Goal: Transaction & Acquisition: Purchase product/service

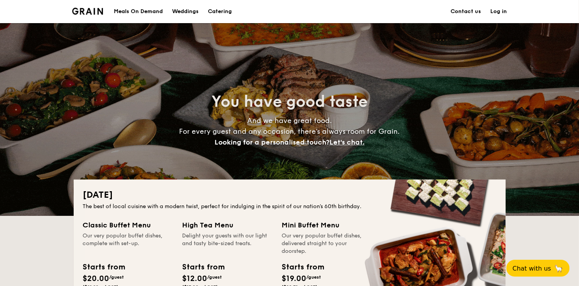
click at [136, 11] on div "Meals On Demand" at bounding box center [138, 11] width 49 height 23
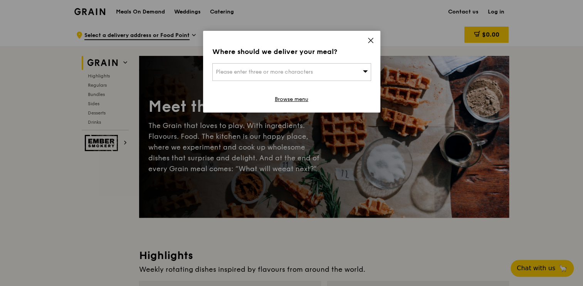
click at [365, 73] on icon at bounding box center [365, 71] width 5 height 6
click at [371, 42] on icon at bounding box center [370, 40] width 7 height 7
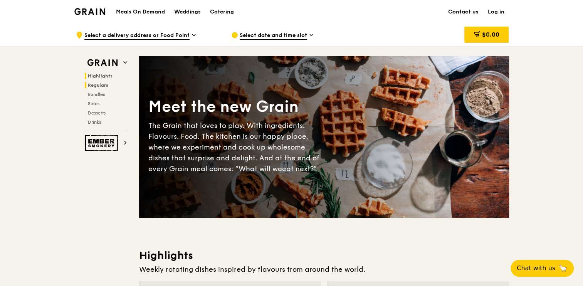
click at [102, 83] on span "Regulars" at bounding box center [98, 85] width 20 height 5
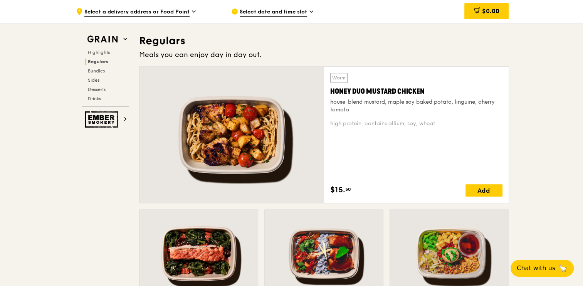
scroll to position [499, 0]
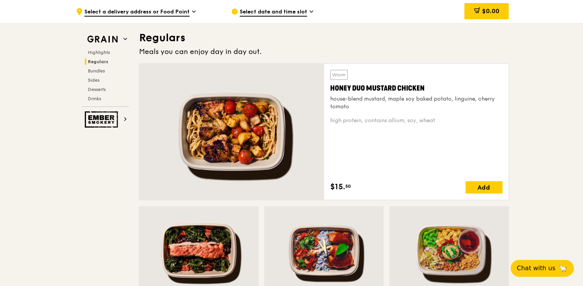
click at [310, 10] on icon at bounding box center [312, 11] width 4 height 7
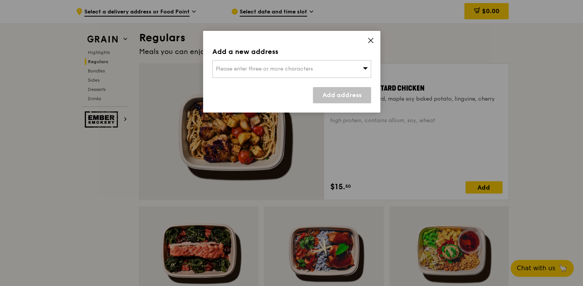
click at [359, 67] on div "Please enter three or more characters" at bounding box center [291, 69] width 159 height 18
type input "506999"
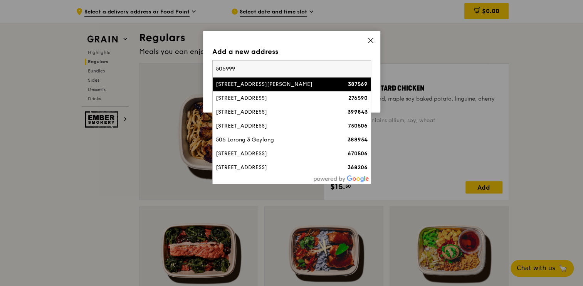
drag, startPoint x: 206, startPoint y: 68, endPoint x: 188, endPoint y: 68, distance: 18.5
click at [188, 68] on div "Add a new address Please enter three or more characters [STREET_ADDRESS][PERSON…" at bounding box center [291, 143] width 583 height 286
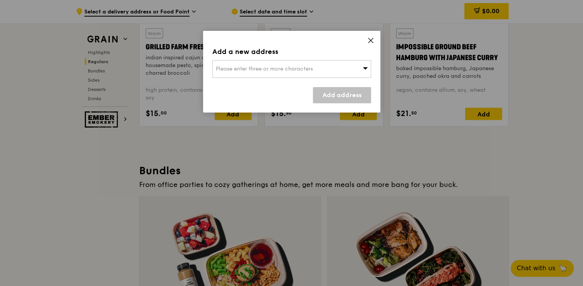
scroll to position [1000, 0]
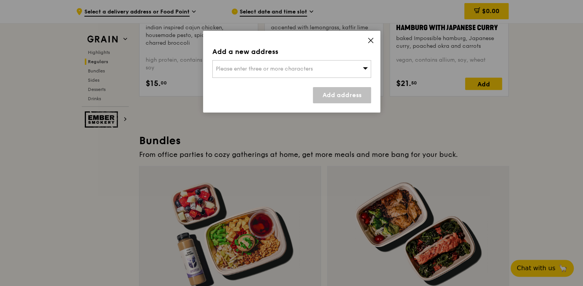
click at [236, 69] on span "Please enter three or more characters" at bounding box center [264, 69] width 97 height 7
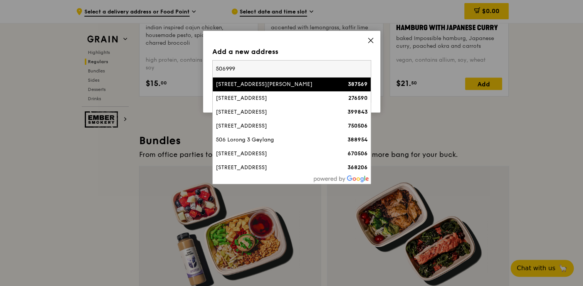
drag, startPoint x: 245, startPoint y: 68, endPoint x: 208, endPoint y: 66, distance: 37.1
click at [208, 66] on div "Add a new address Please enter three or more characters [STREET_ADDRESS][PERSON…" at bounding box center [291, 72] width 177 height 82
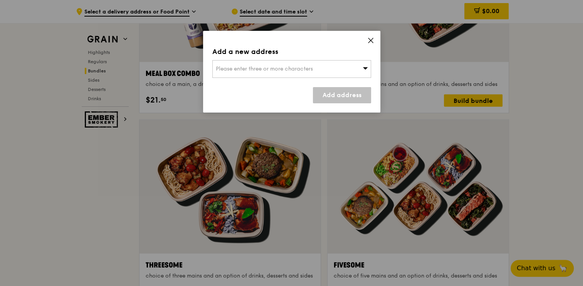
scroll to position [1250, 0]
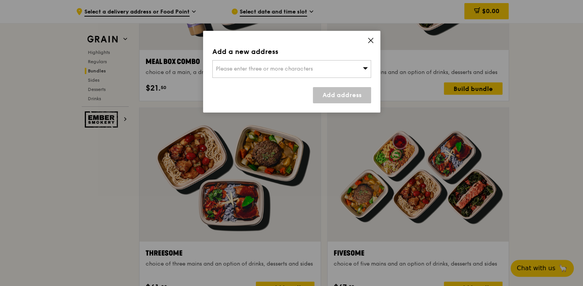
click at [225, 67] on span "Please enter three or more characters" at bounding box center [264, 69] width 97 height 7
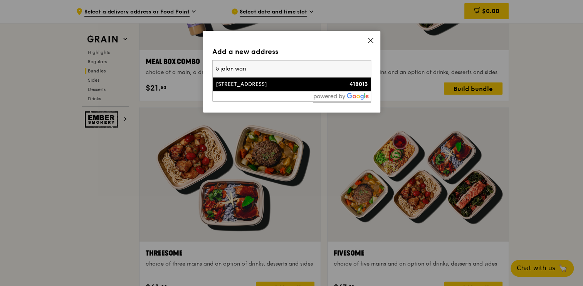
type input "5 jalan wari"
click at [250, 86] on div "[STREET_ADDRESS]" at bounding box center [273, 85] width 114 height 8
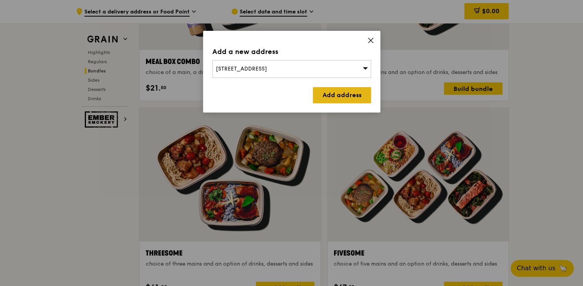
click at [346, 96] on link "Add address" at bounding box center [342, 95] width 58 height 16
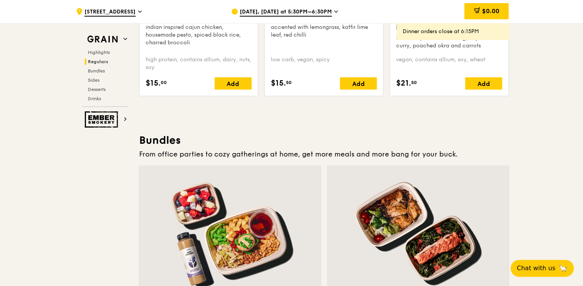
scroll to position [980, 0]
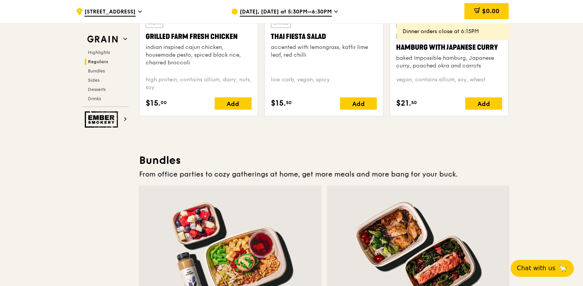
click at [338, 12] on div "[DATE], [DATE] at 5:30PM–6:30PM" at bounding box center [302, 11] width 143 height 23
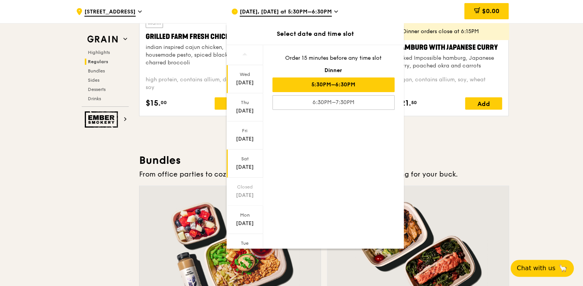
click at [252, 167] on div "[DATE]" at bounding box center [245, 167] width 34 height 8
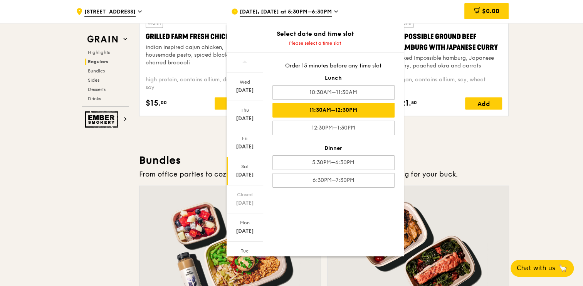
click at [310, 115] on div "11:30AM–12:30PM" at bounding box center [334, 110] width 122 height 15
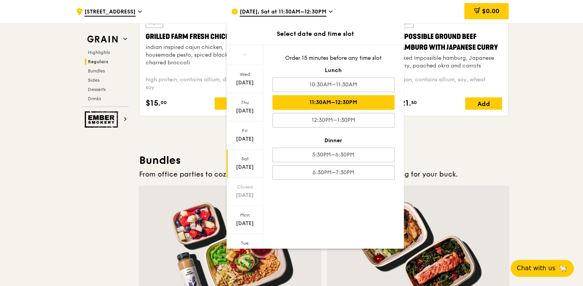
click at [245, 168] on div "[DATE]" at bounding box center [245, 167] width 34 height 8
click at [465, 153] on h3 "Bundles" at bounding box center [324, 160] width 370 height 14
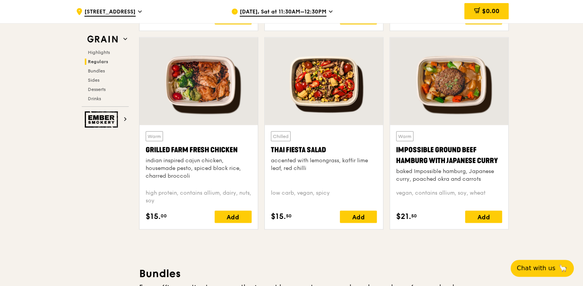
scroll to position [864, 0]
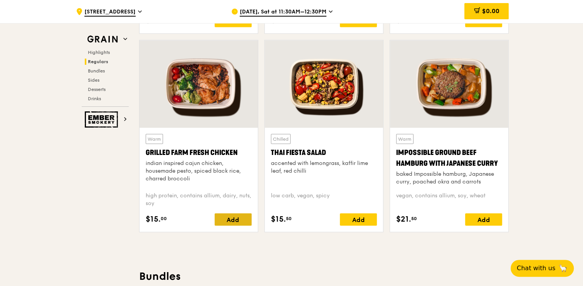
click at [238, 220] on div "Add" at bounding box center [233, 219] width 37 height 12
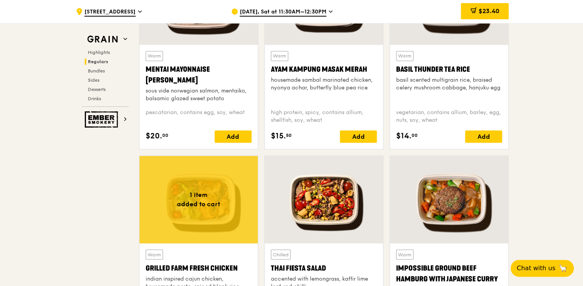
scroll to position [556, 0]
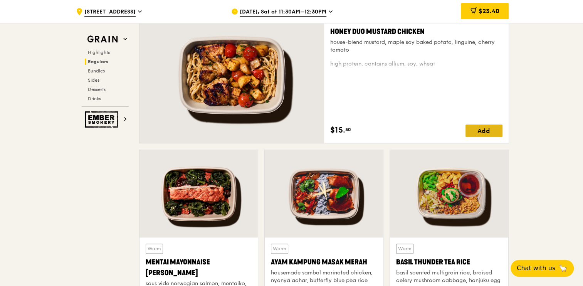
click at [482, 131] on div "Add" at bounding box center [484, 131] width 37 height 12
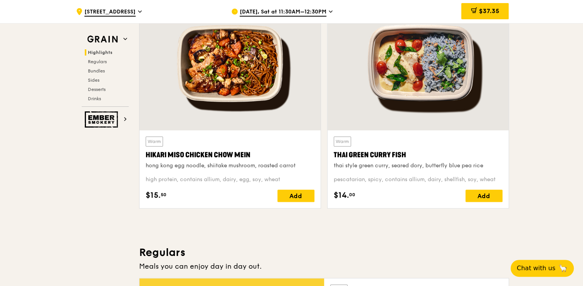
scroll to position [286, 0]
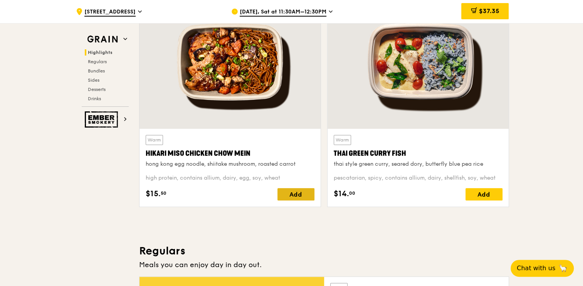
click at [291, 194] on div "Add" at bounding box center [296, 194] width 37 height 12
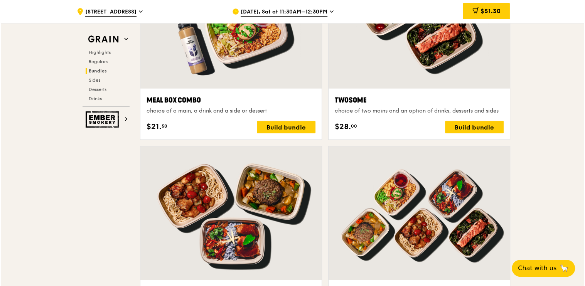
scroll to position [1327, 0]
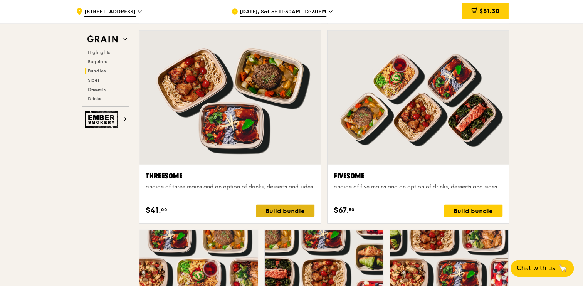
click at [292, 205] on div "Build bundle" at bounding box center [285, 211] width 59 height 12
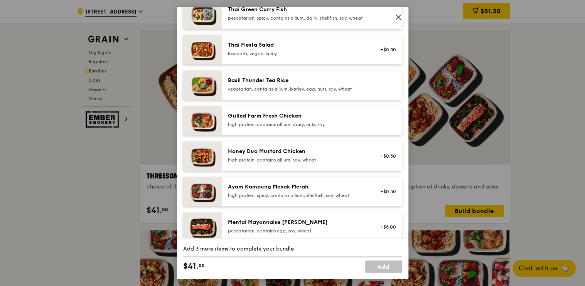
scroll to position [116, 0]
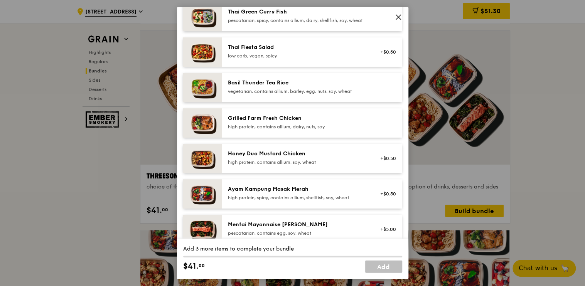
click at [307, 166] on div "high protein, contains allium, soy, wheat" at bounding box center [297, 163] width 138 height 6
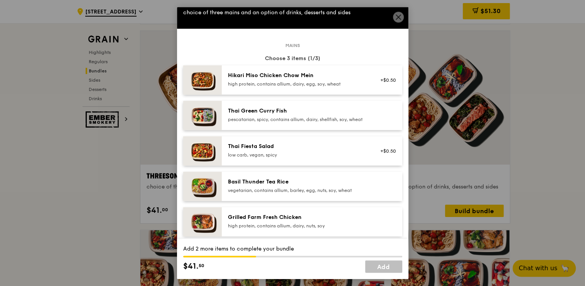
scroll to position [0, 0]
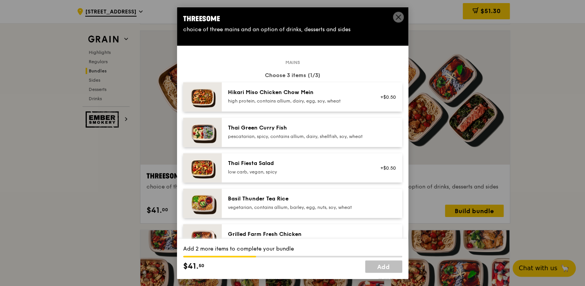
click at [305, 99] on div "high protein, contains allium, dairy, egg, soy, wheat" at bounding box center [297, 101] width 138 height 6
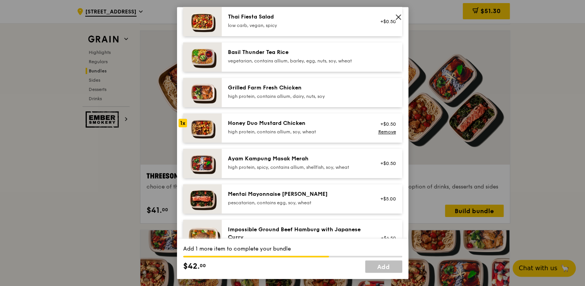
scroll to position [154, 0]
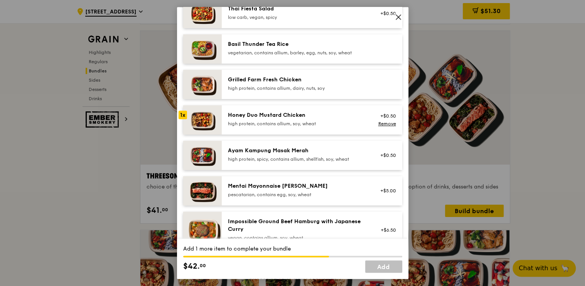
click at [313, 92] on div "high protein, contains allium, dairy, nuts, soy" at bounding box center [297, 89] width 138 height 6
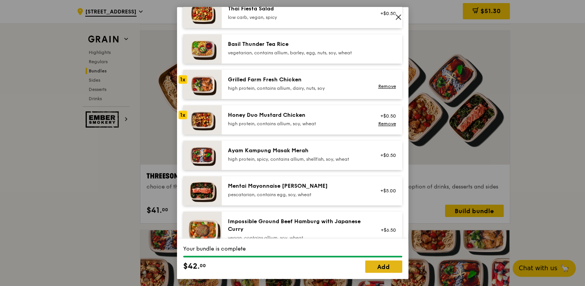
click at [389, 264] on link "Add" at bounding box center [383, 266] width 37 height 12
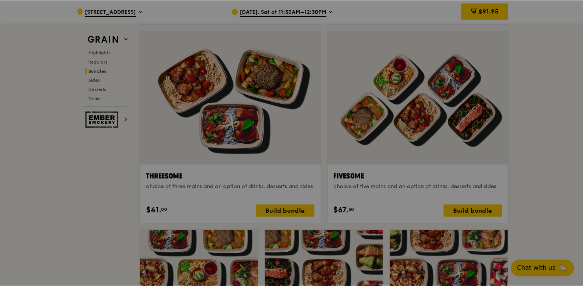
scroll to position [1327, 0]
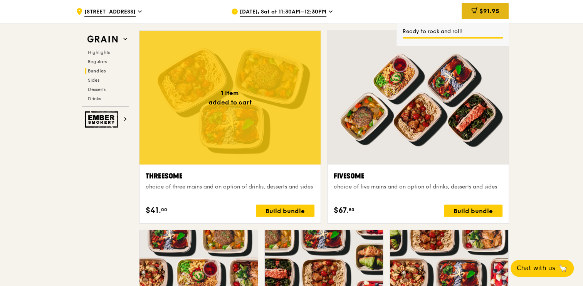
click at [491, 8] on span "$91.95" at bounding box center [489, 10] width 20 height 7
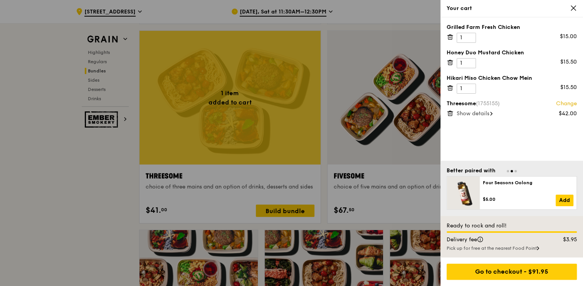
click at [450, 63] on icon at bounding box center [450, 62] width 7 height 7
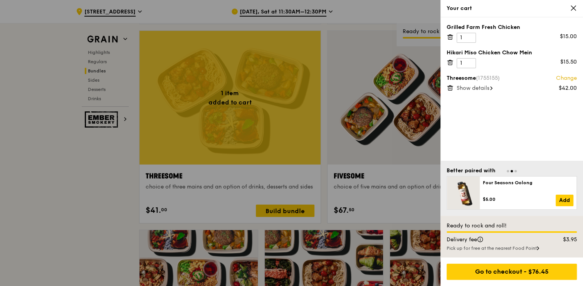
click at [448, 37] on icon at bounding box center [450, 37] width 7 height 7
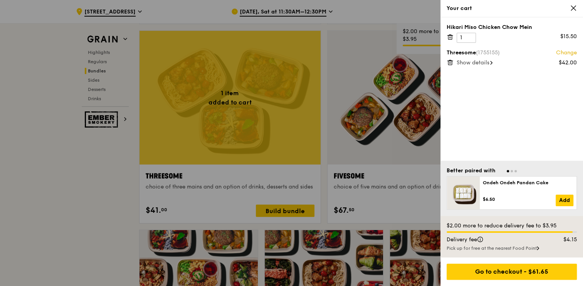
click at [448, 35] on icon at bounding box center [450, 37] width 4 height 4
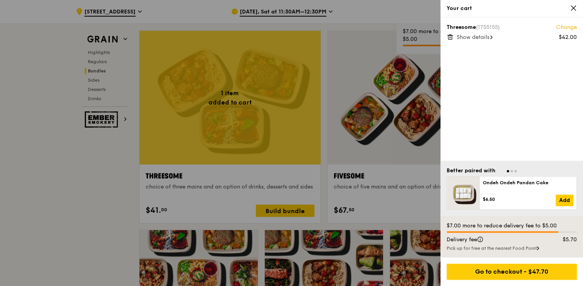
click at [576, 7] on icon at bounding box center [573, 8] width 7 height 7
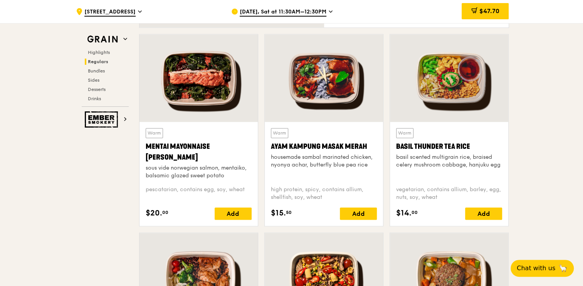
scroll to position [556, 0]
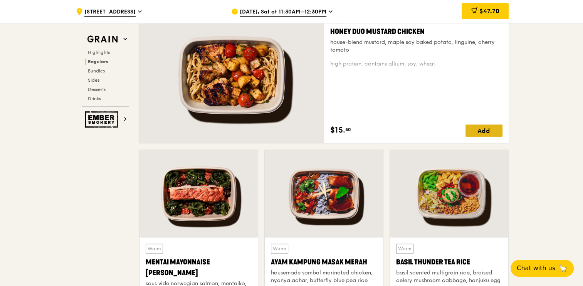
click at [476, 128] on div "Add" at bounding box center [484, 131] width 37 height 12
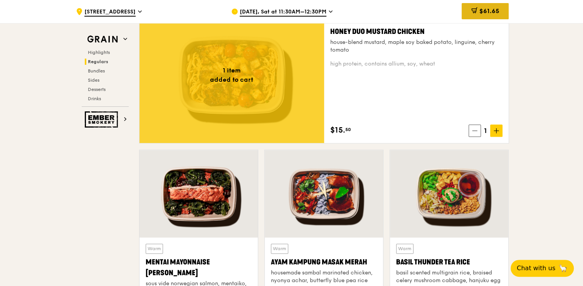
click at [479, 11] on span "$61.65" at bounding box center [489, 10] width 20 height 7
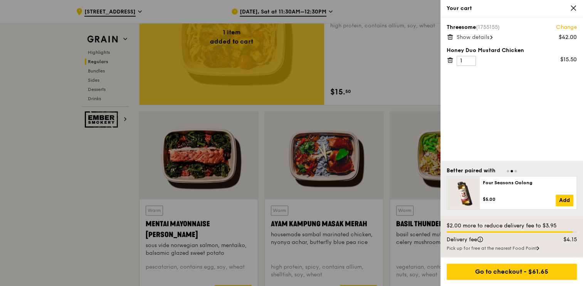
scroll to position [595, 0]
click at [578, 7] on div "Your cart" at bounding box center [512, 8] width 143 height 17
click at [573, 10] on icon at bounding box center [573, 8] width 7 height 7
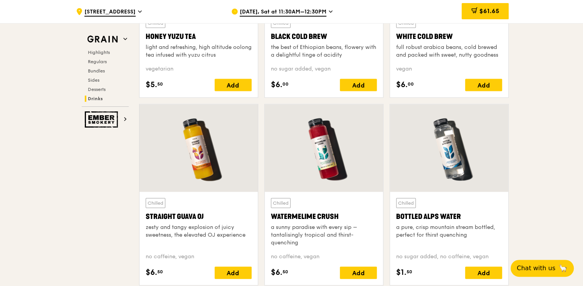
scroll to position [3054, 0]
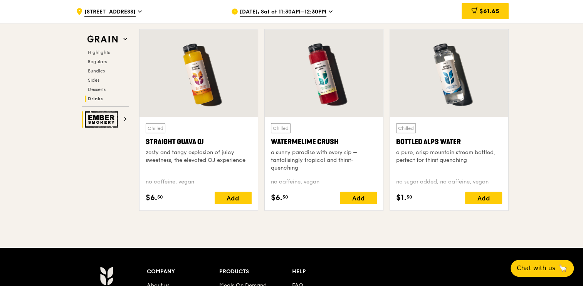
click at [114, 121] on img at bounding box center [102, 119] width 35 height 16
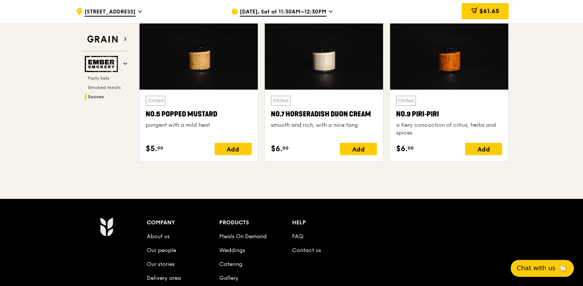
scroll to position [962, 0]
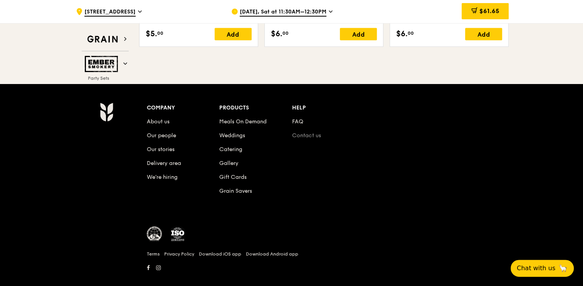
click at [304, 132] on link "Contact us" at bounding box center [306, 135] width 29 height 7
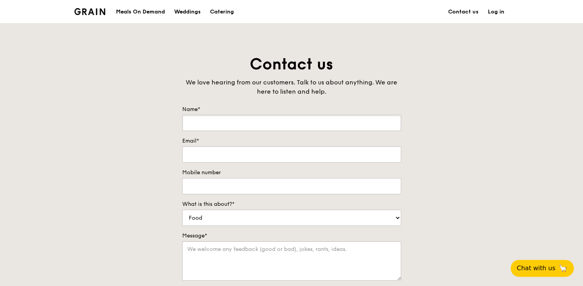
click at [264, 124] on input "Name*" at bounding box center [291, 123] width 219 height 16
type input "Sim"
click at [483, 97] on div "Contact us We love hearing from our customers. Talk to us about anything. We ar…" at bounding box center [291, 215] width 583 height 322
click at [338, 153] on input "Email*" at bounding box center [291, 155] width 219 height 16
type input "[EMAIL_ADDRESS][DOMAIN_NAME]"
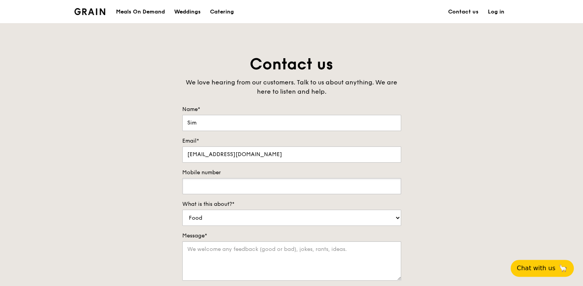
type input "90605060"
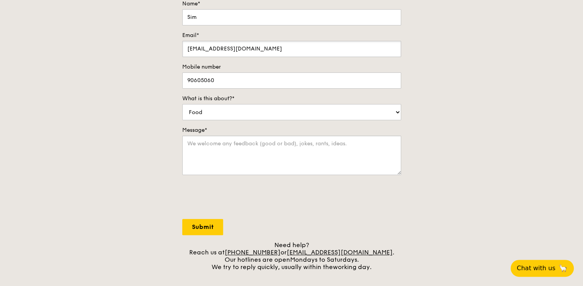
scroll to position [116, 0]
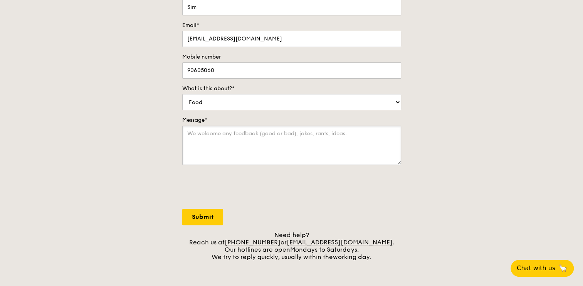
click at [219, 139] on textarea "Message*" at bounding box center [291, 145] width 219 height 39
type textarea "I had"
